Goal: Task Accomplishment & Management: Manage account settings

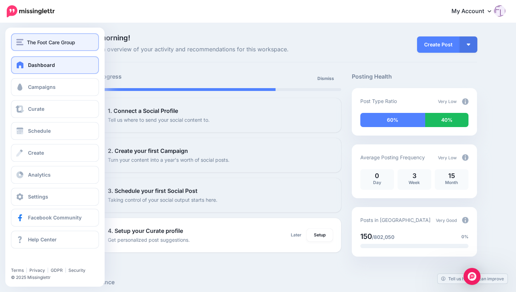
click at [61, 43] on span "The Foot Care Group" at bounding box center [51, 42] width 48 height 8
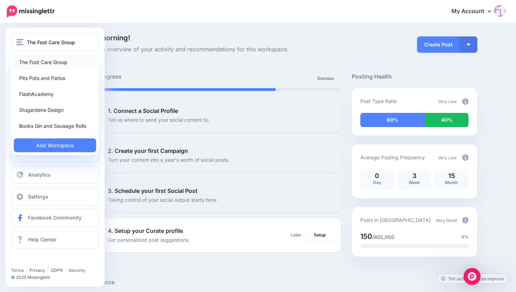
click at [57, 61] on link "The Foot Care Group" at bounding box center [55, 62] width 82 height 14
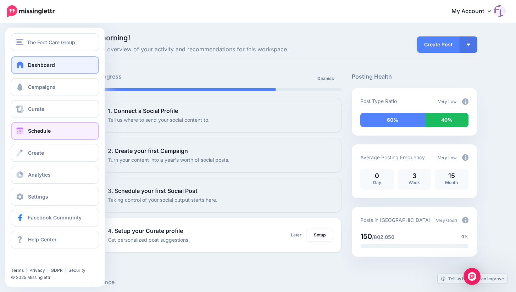
click at [49, 130] on span "Schedule" at bounding box center [39, 131] width 23 height 6
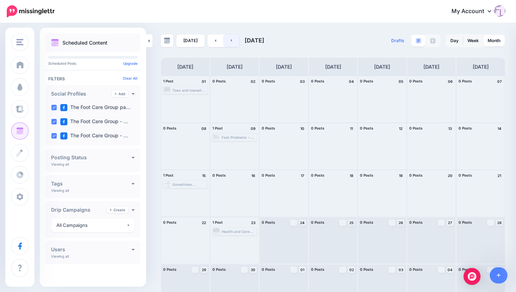
click at [228, 39] on link at bounding box center [232, 40] width 16 height 13
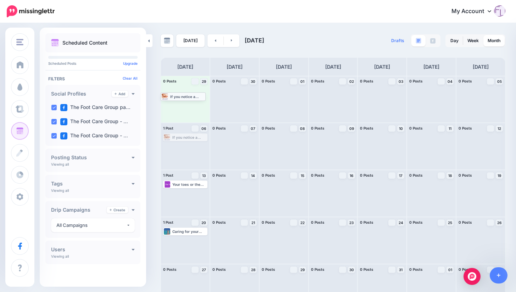
drag, startPoint x: 184, startPoint y: 137, endPoint x: 182, endPoint y: 96, distance: 41.2
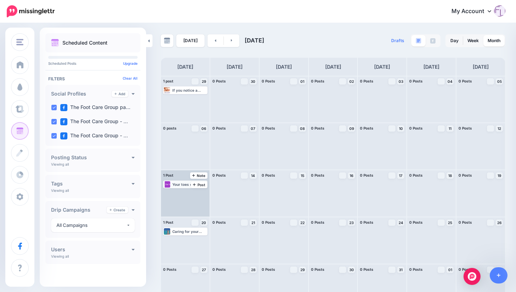
click at [192, 184] on div "Your toes or the front of your foot turning outward may be a symptom of [MEDICA…" at bounding box center [189, 184] width 34 height 4
click at [356, 28] on div "[DATE] [DATE] Drafts 0 Day Week Month" at bounding box center [258, 168] width 516 height 288
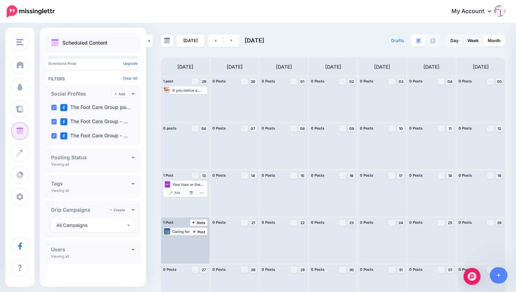
click at [191, 233] on div "Caring for your feet is always is important but Summer foot care is doubly so a…" at bounding box center [189, 232] width 34 height 4
click at [180, 240] on span "Edit" at bounding box center [177, 240] width 6 height 4
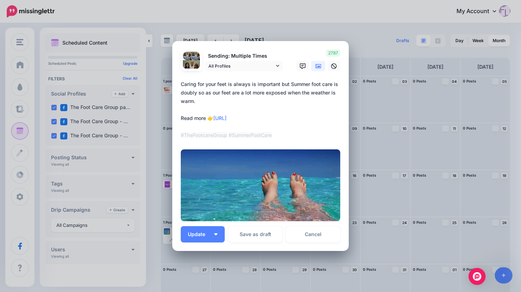
drag, startPoint x: 287, startPoint y: 84, endPoint x: 336, endPoint y: 82, distance: 49.3
click at [336, 82] on textarea "**********" at bounding box center [262, 110] width 163 height 60
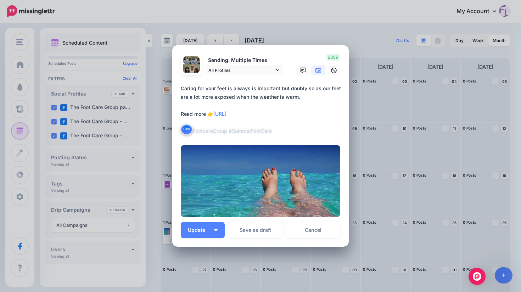
drag, startPoint x: 311, startPoint y: 89, endPoint x: 317, endPoint y: 88, distance: 6.1
click at [317, 88] on textarea "**********" at bounding box center [262, 109] width 163 height 51
drag, startPoint x: 244, startPoint y: 96, endPoint x: 305, endPoint y: 96, distance: 60.9
click at [305, 96] on textarea "**********" at bounding box center [262, 109] width 163 height 51
type textarea "**********"
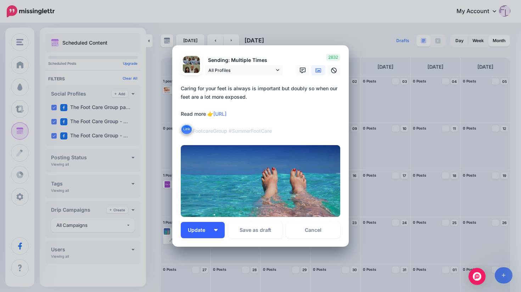
click at [192, 231] on span "Update" at bounding box center [199, 230] width 23 height 5
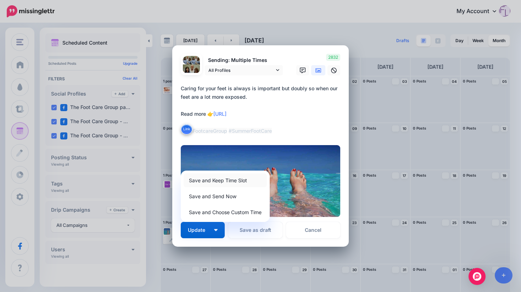
click at [206, 181] on link "Save and Keep Time Slot" at bounding box center [225, 181] width 83 height 14
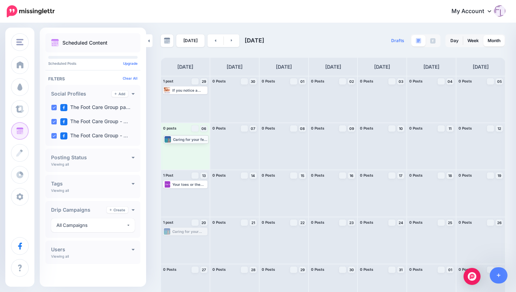
drag, startPoint x: 186, startPoint y: 232, endPoint x: 187, endPoint y: 140, distance: 92.5
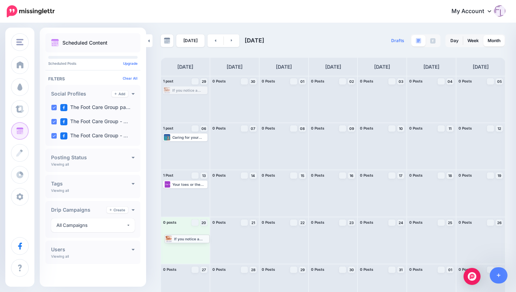
drag, startPoint x: 189, startPoint y: 90, endPoint x: 191, endPoint y: 238, distance: 148.5
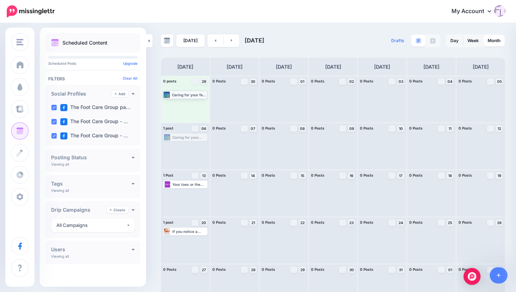
drag, startPoint x: 185, startPoint y: 138, endPoint x: 184, endPoint y: 95, distance: 42.9
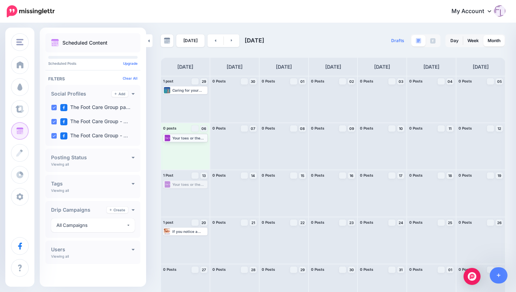
drag, startPoint x: 185, startPoint y: 184, endPoint x: 185, endPoint y: 137, distance: 46.8
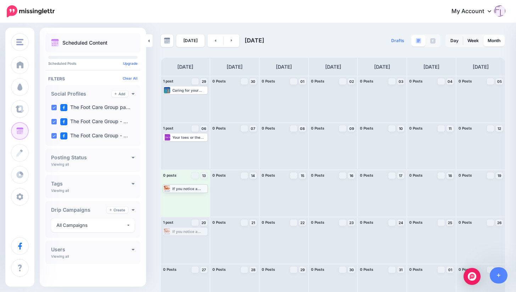
drag, startPoint x: 185, startPoint y: 232, endPoint x: 184, endPoint y: 189, distance: 42.9
click at [212, 39] on link at bounding box center [215, 40] width 16 height 13
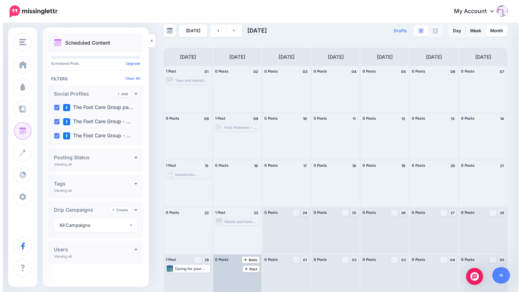
scroll to position [19, 0]
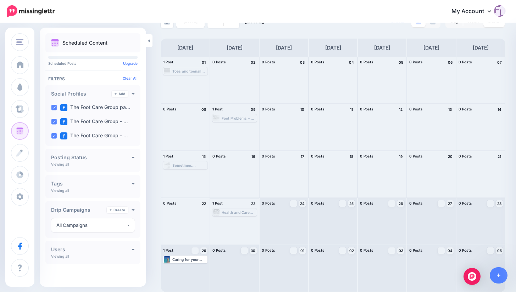
click at [240, 212] on div "Health and Care Professions Council Accreditation When you are looking for some…" at bounding box center [238, 212] width 34 height 4
click at [237, 221] on span "Send Again" at bounding box center [237, 221] width 18 height 4
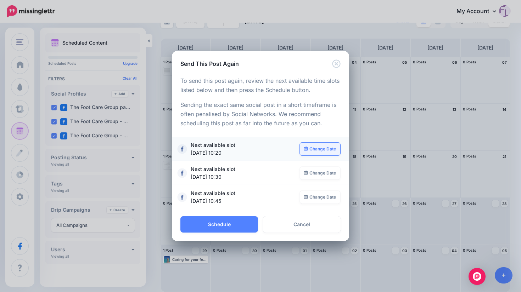
click at [316, 148] on link "Change Date" at bounding box center [320, 149] width 41 height 13
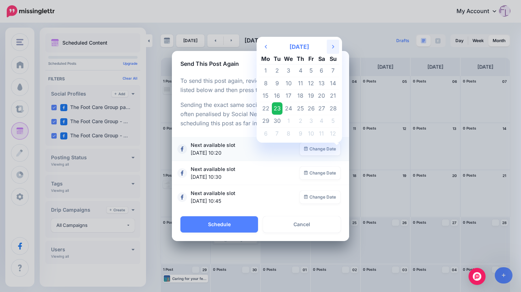
click at [332, 45] on icon at bounding box center [333, 47] width 2 height 4
click at [266, 120] on td "27" at bounding box center [265, 121] width 12 height 13
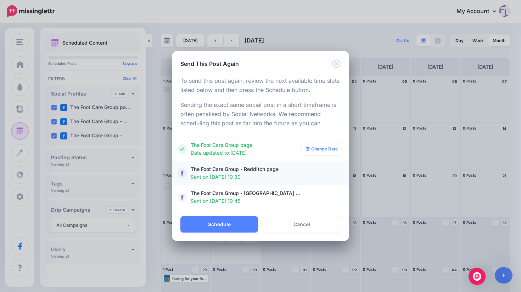
click at [259, 169] on span "The Foot Care Group - Redditch page Sent on [DATE] 10:30" at bounding box center [247, 173] width 113 height 16
click at [239, 223] on button "Schedule" at bounding box center [219, 225] width 78 height 16
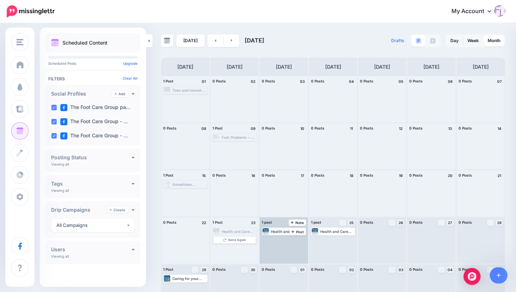
click at [288, 230] on div "Health and Care Professions Council Accreditation When you are looking for some…" at bounding box center [288, 232] width 34 height 4
click at [279, 239] on span "Edit" at bounding box center [276, 240] width 6 height 4
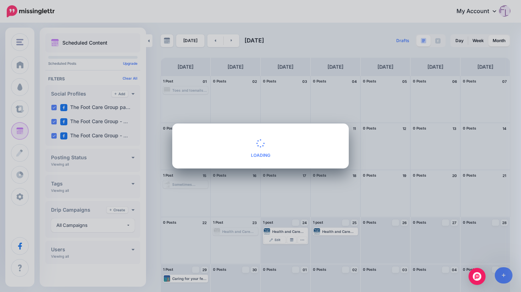
click at [290, 239] on div "**********" at bounding box center [260, 146] width 521 height 292
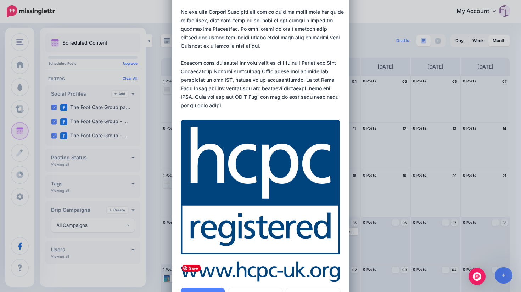
scroll to position [275, 0]
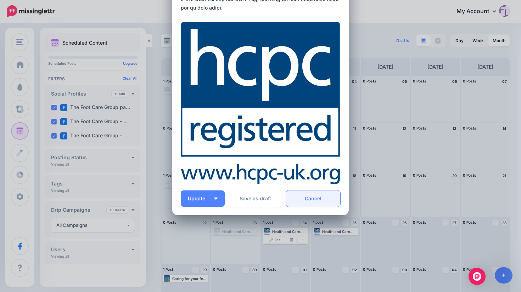
click at [315, 197] on link "Cancel" at bounding box center [313, 199] width 54 height 16
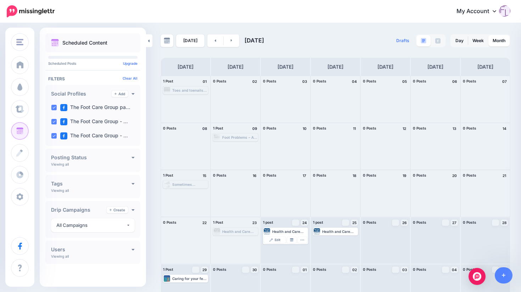
scroll to position [0, 0]
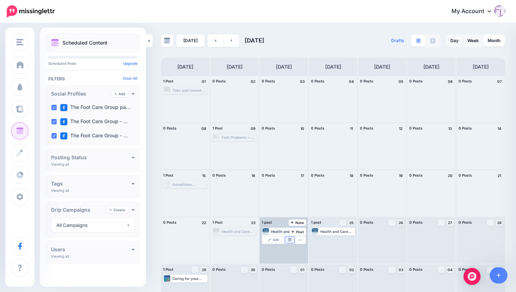
click at [291, 239] on img at bounding box center [290, 240] width 4 height 4
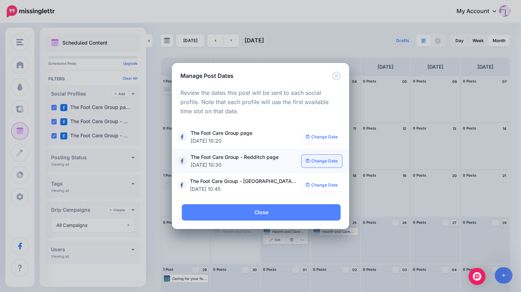
drag, startPoint x: 327, startPoint y: 161, endPoint x: 321, endPoint y: 161, distance: 6.0
click at [321, 161] on link "Change Date" at bounding box center [322, 161] width 41 height 13
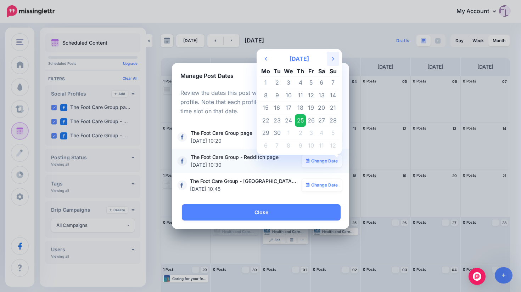
click at [334, 58] on icon "Next Month" at bounding box center [333, 59] width 2 height 6
click at [270, 133] on td "27" at bounding box center [265, 133] width 12 height 13
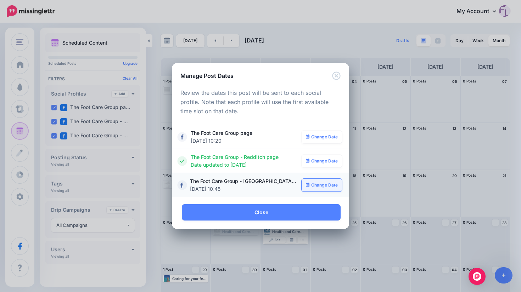
click at [315, 185] on link "Change Date" at bounding box center [322, 185] width 41 height 13
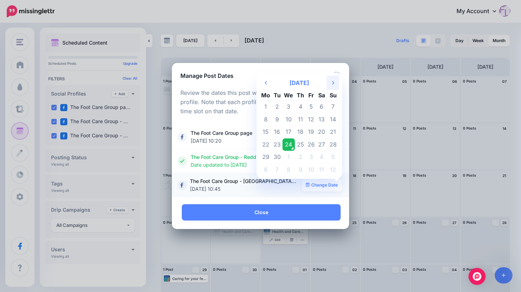
click at [333, 83] on icon at bounding box center [333, 83] width 2 height 4
click at [267, 154] on td "27" at bounding box center [265, 157] width 12 height 13
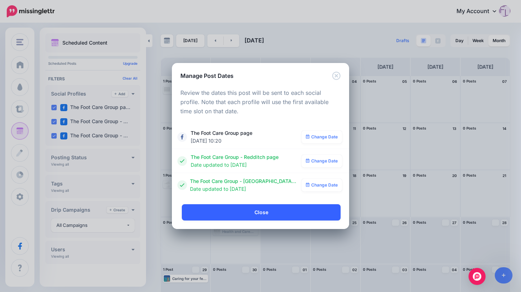
click at [280, 215] on link "Close" at bounding box center [261, 212] width 159 height 16
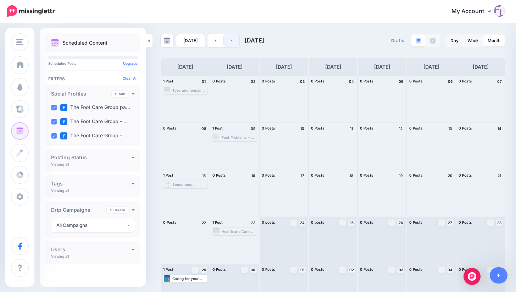
click at [231, 40] on icon at bounding box center [232, 40] width 2 height 4
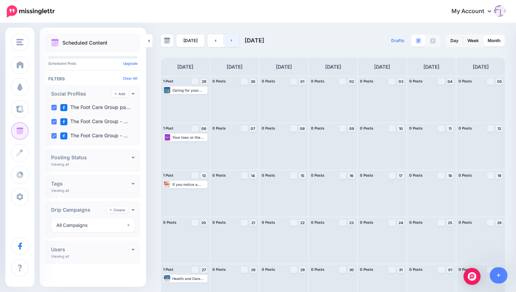
click at [231, 40] on icon at bounding box center [232, 40] width 2 height 4
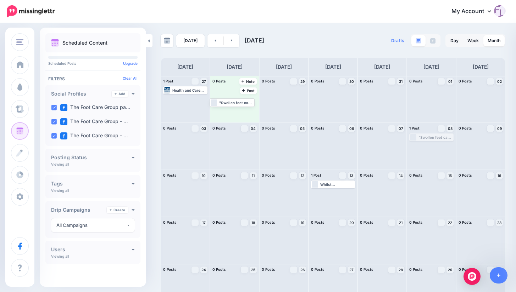
drag, startPoint x: 441, startPoint y: 136, endPoint x: 237, endPoint y: 102, distance: 206.3
click at [212, 39] on link at bounding box center [215, 40] width 16 height 13
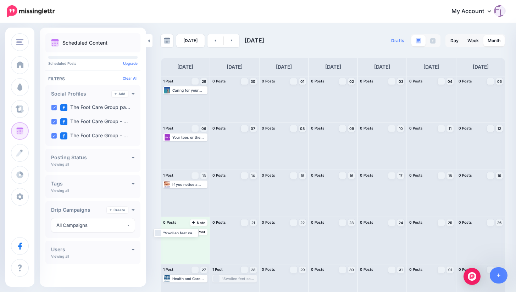
drag, startPoint x: 244, startPoint y: 279, endPoint x: 185, endPoint y: 234, distance: 74.6
